Goal: Find specific page/section: Find specific page/section

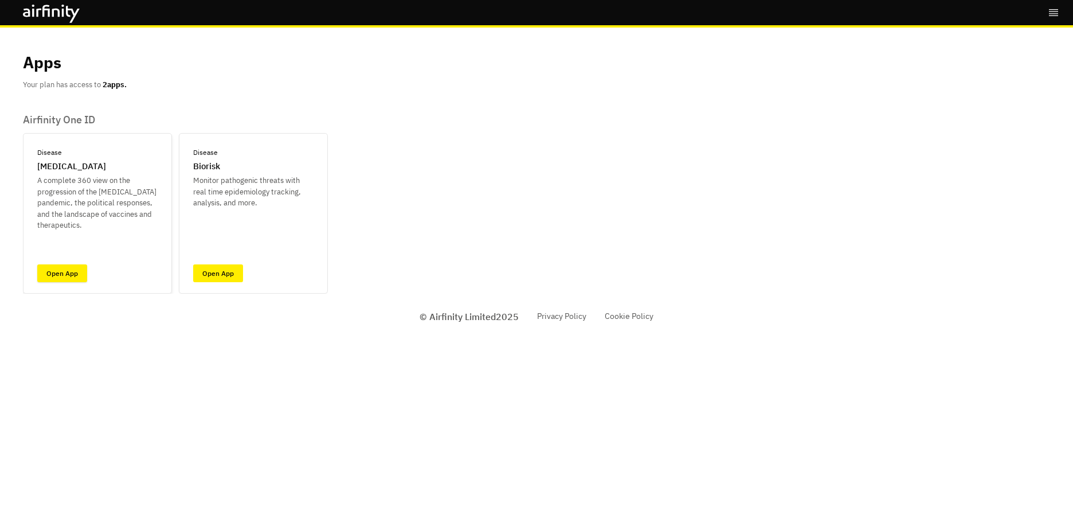
click at [56, 276] on link "Open App" at bounding box center [62, 273] width 50 height 18
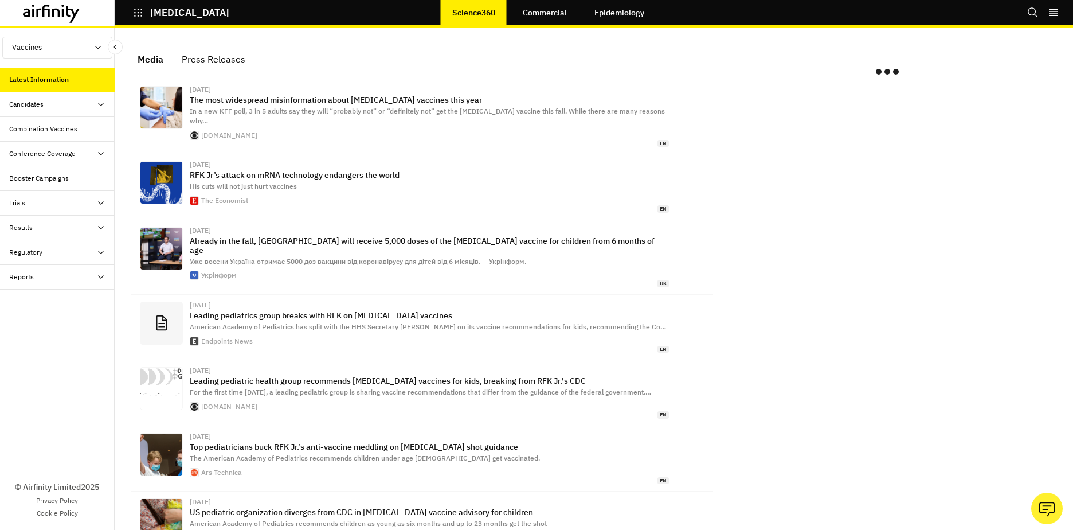
click at [102, 107] on icon at bounding box center [100, 104] width 9 height 9
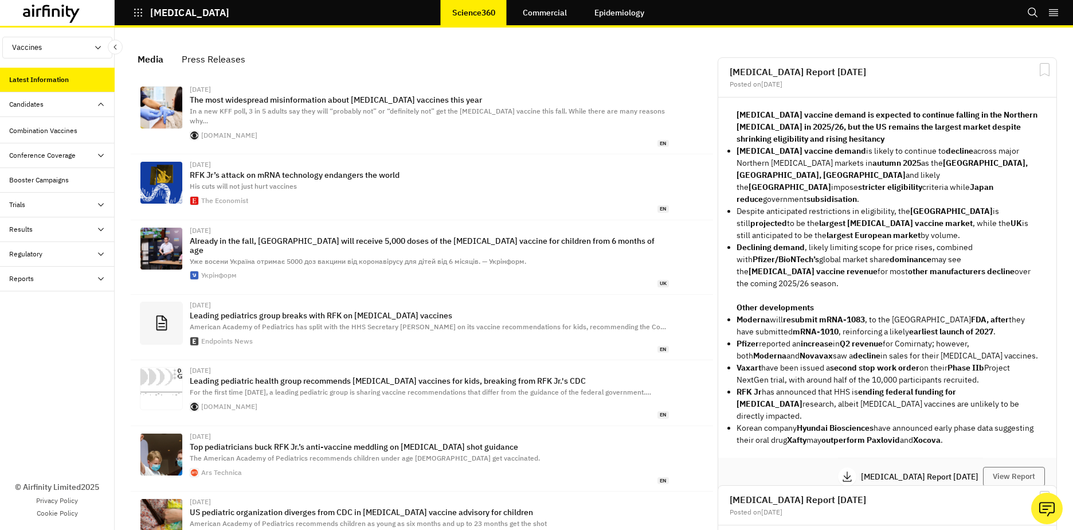
scroll to position [738, 335]
click at [64, 122] on div "Dashboard" at bounding box center [57, 129] width 115 height 25
